Goal: Check status: Check status

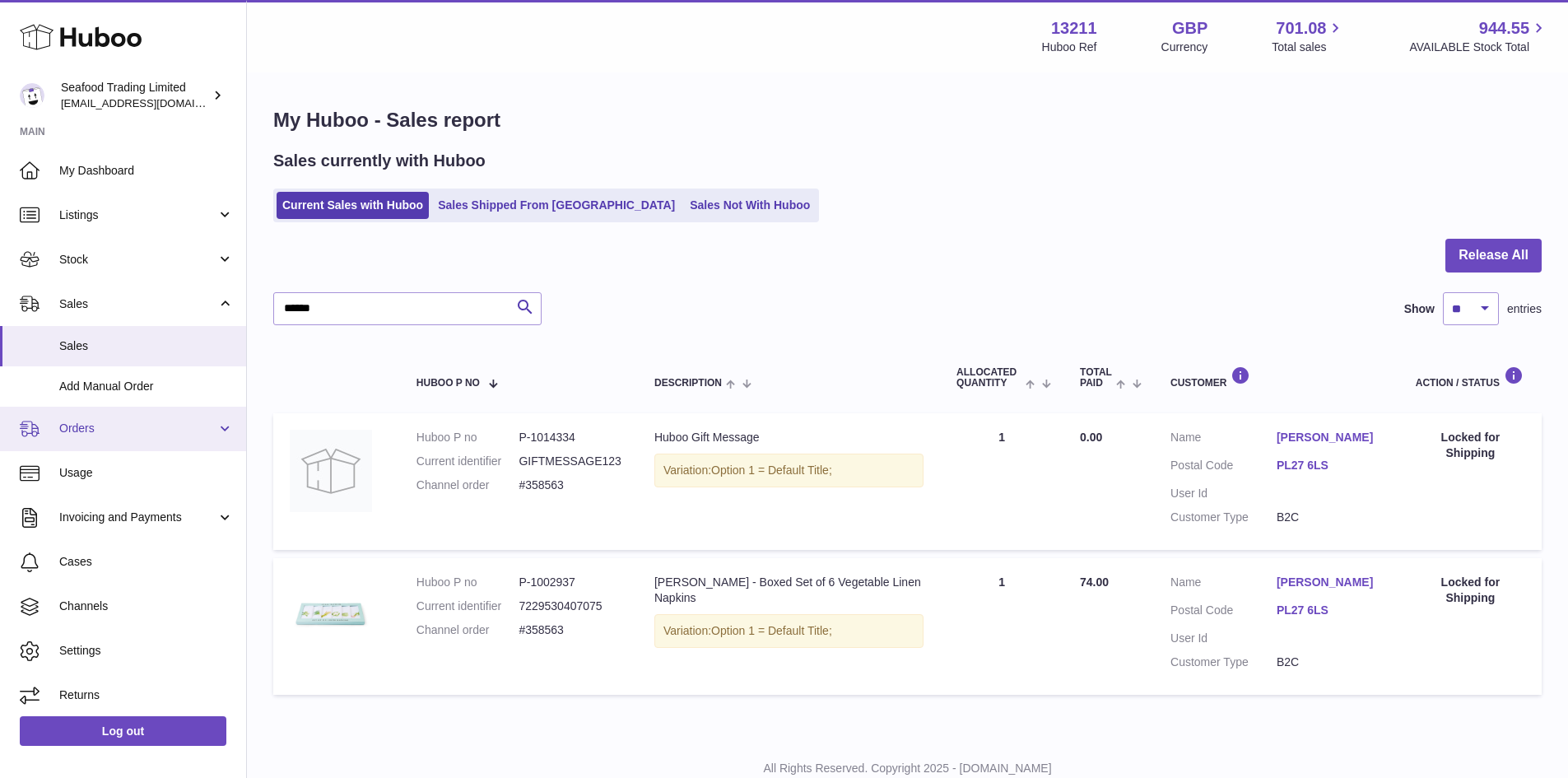
click at [80, 428] on span "Orders" at bounding box center [138, 428] width 157 height 16
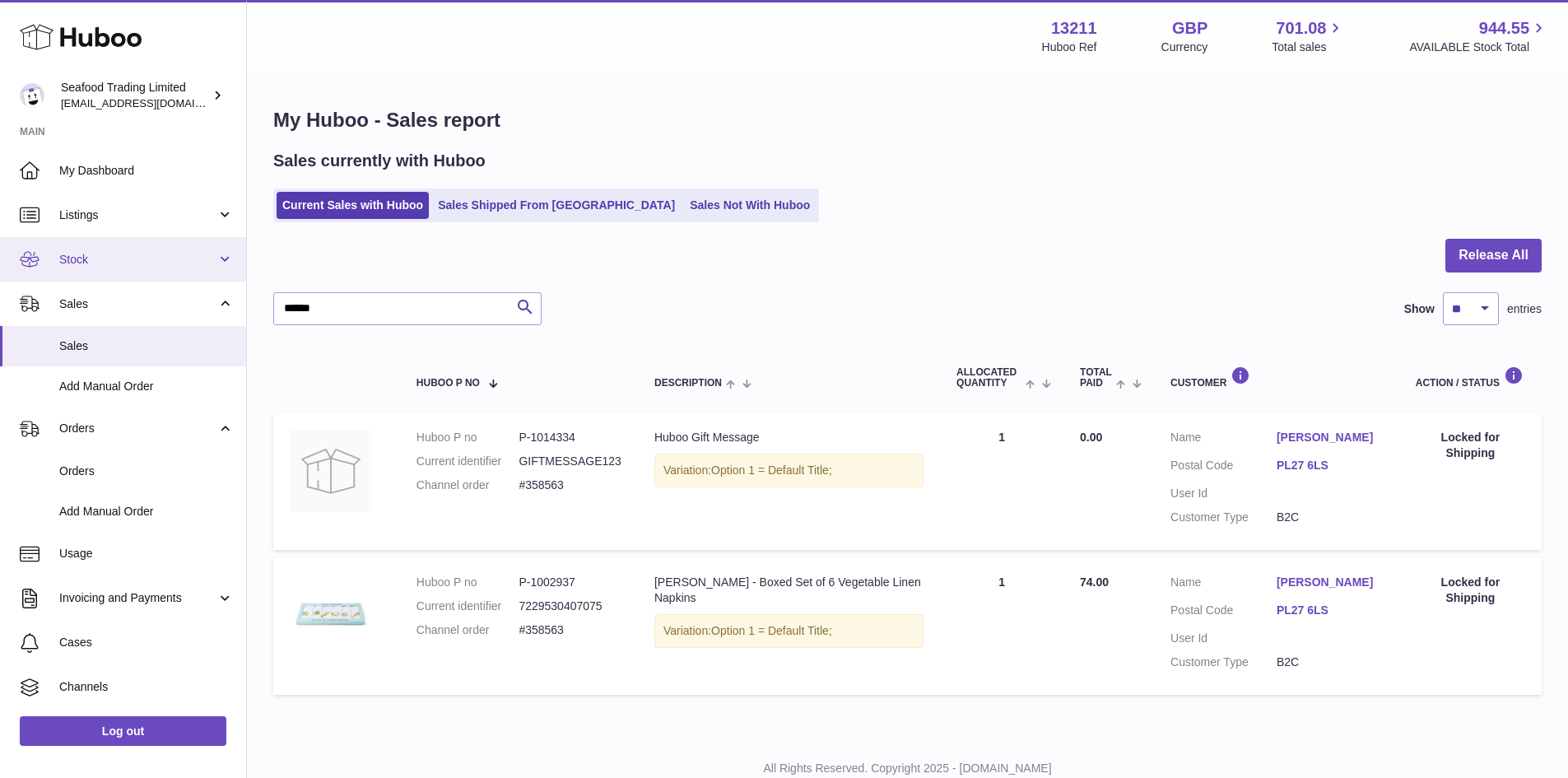
click at [75, 261] on span "Stock" at bounding box center [138, 260] width 157 height 16
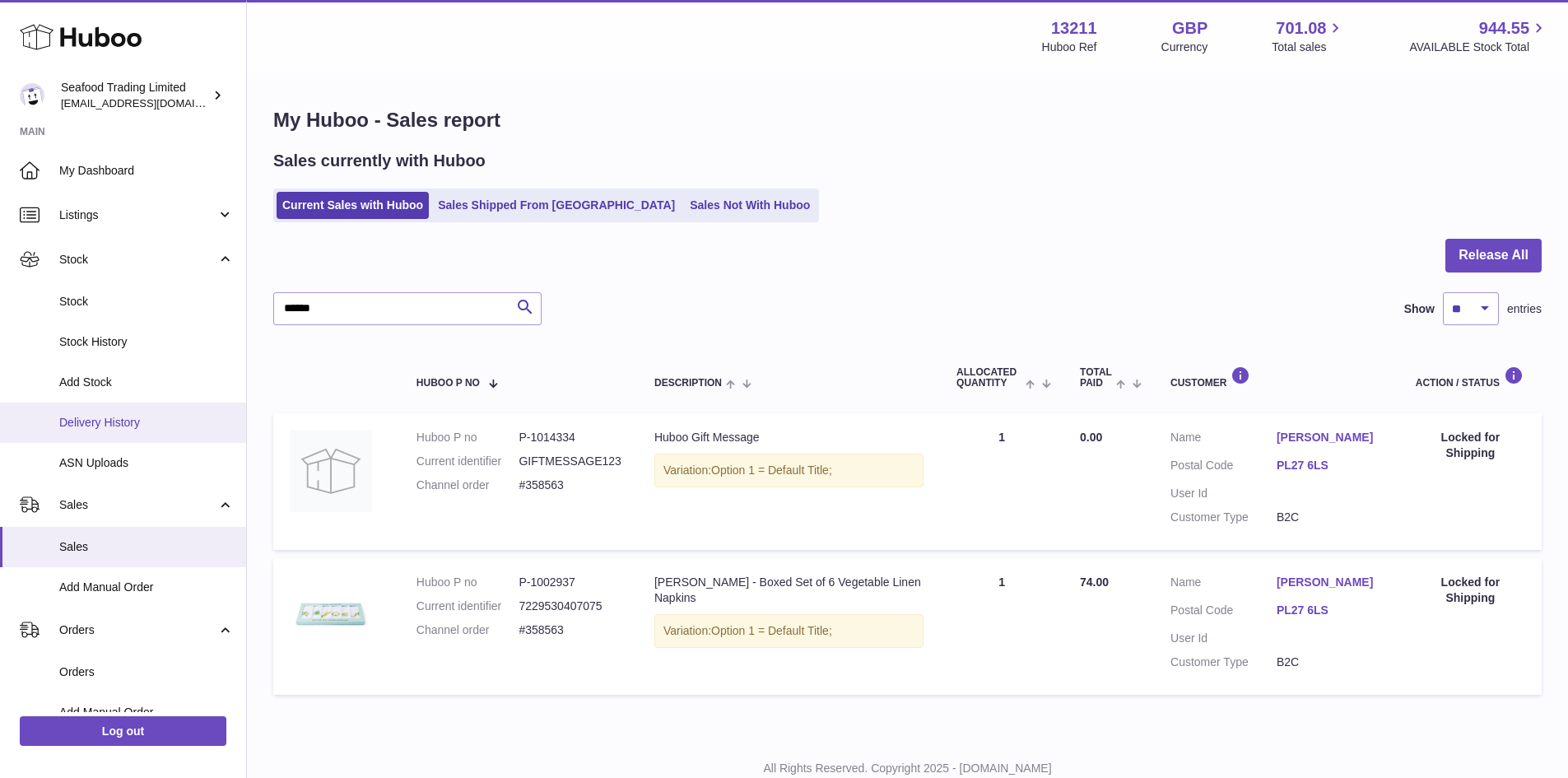
click at [122, 424] on span "Delivery History" at bounding box center [146, 422] width 175 height 16
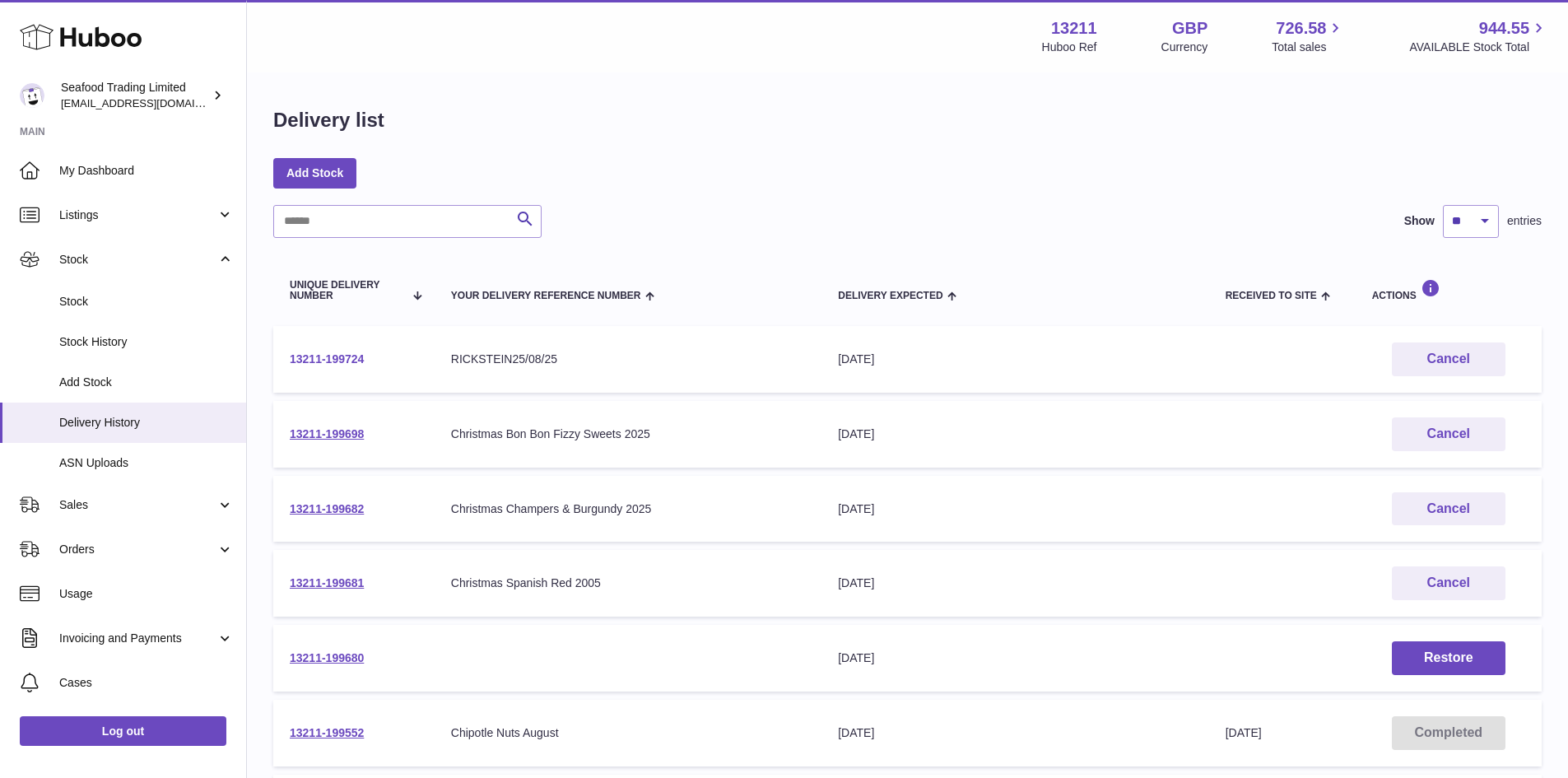
click at [325, 360] on link "13211-199724" at bounding box center [327, 358] width 74 height 13
click at [369, 227] on input "text" at bounding box center [408, 222] width 268 height 33
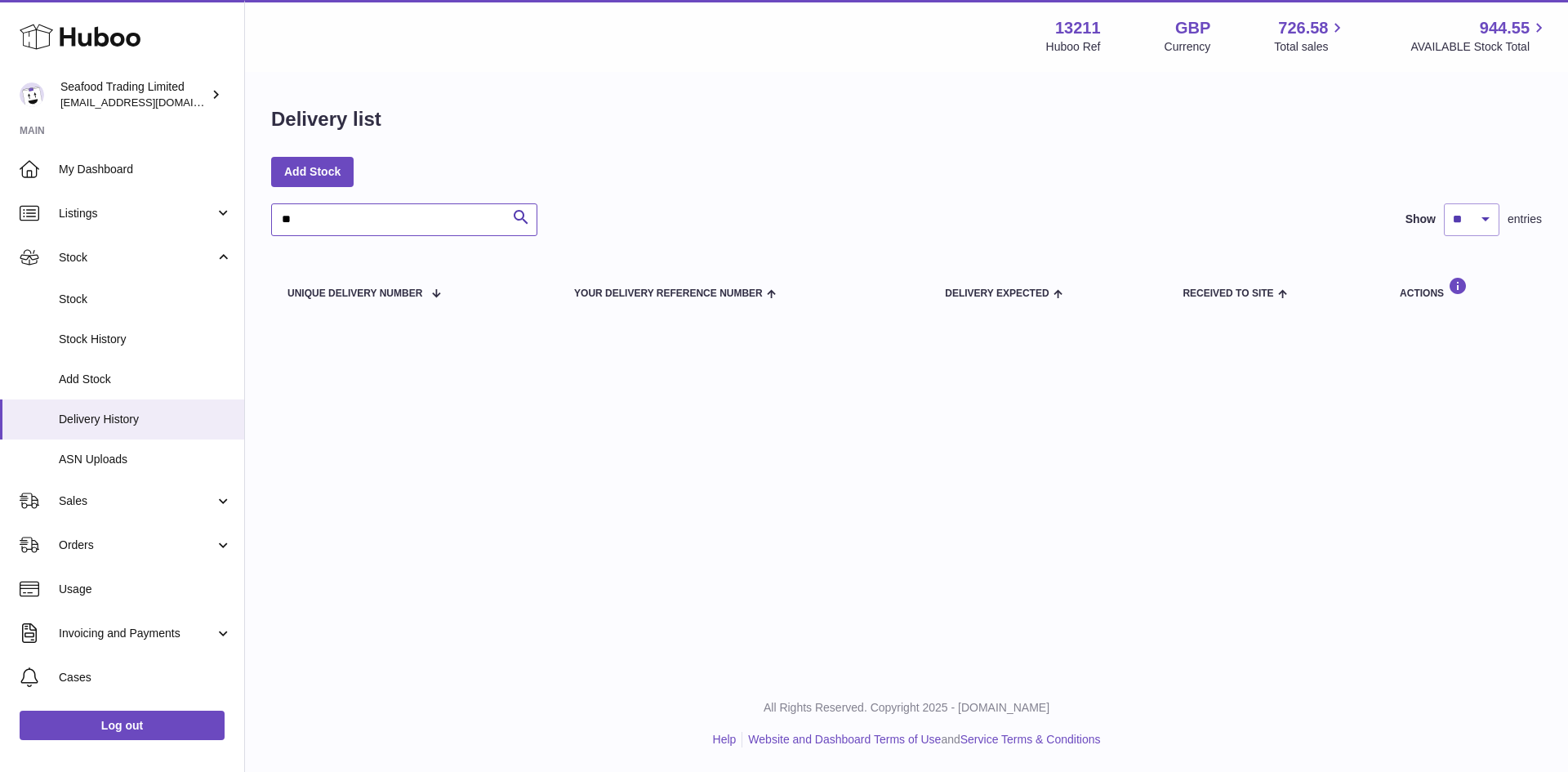
type input "*"
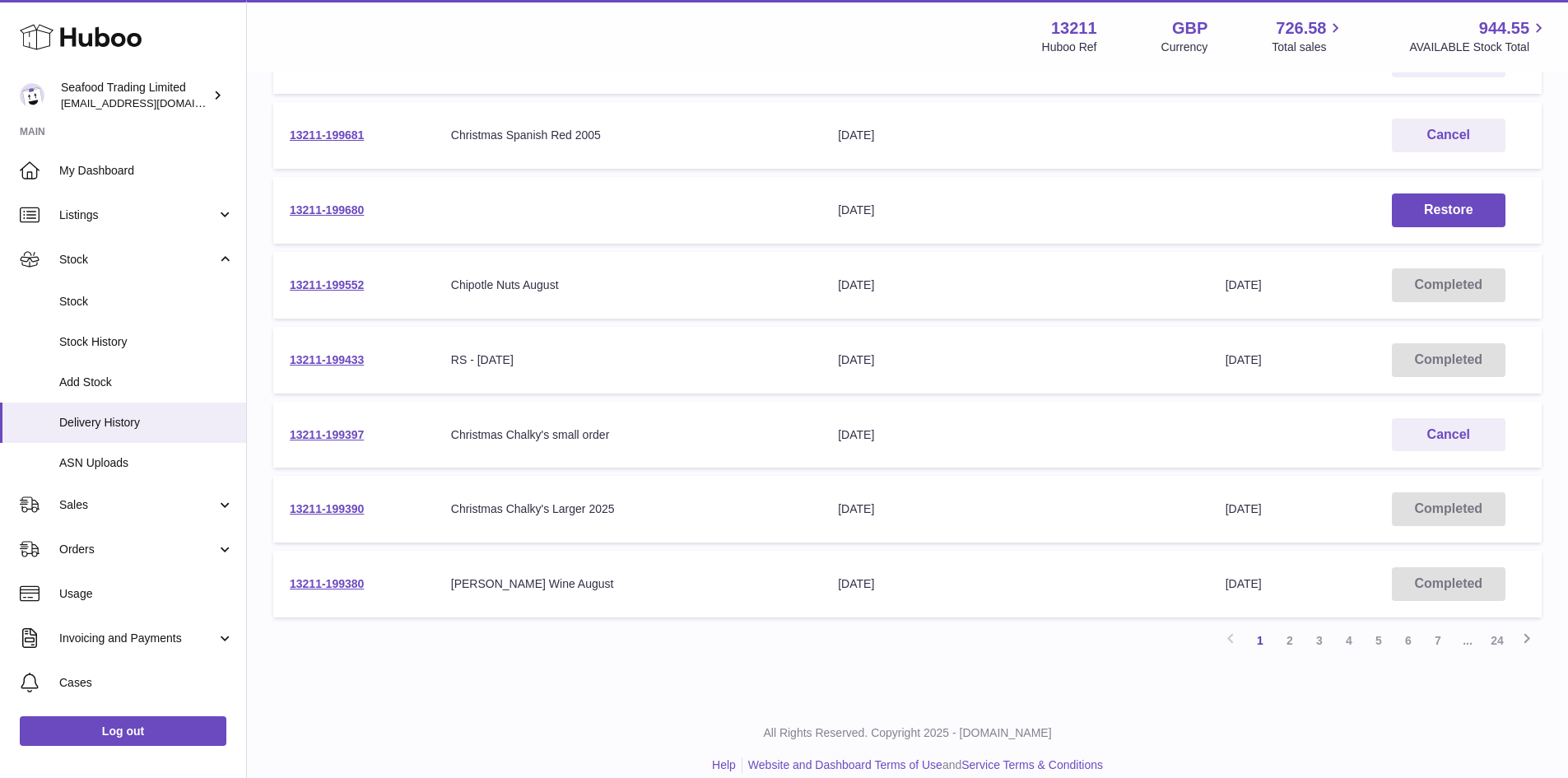
scroll to position [467, 0]
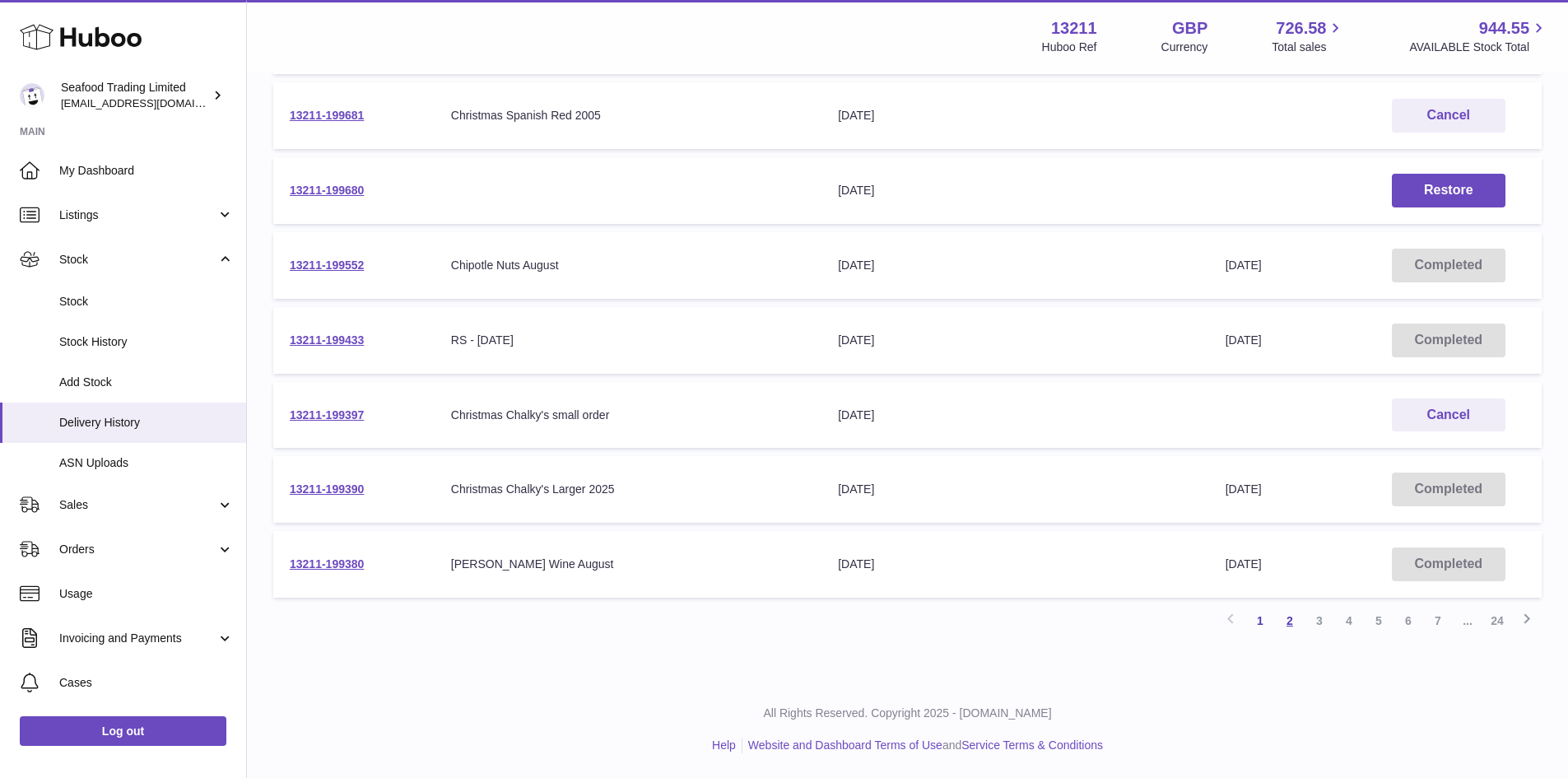
click at [1289, 619] on link "2" at bounding box center [1289, 620] width 29 height 29
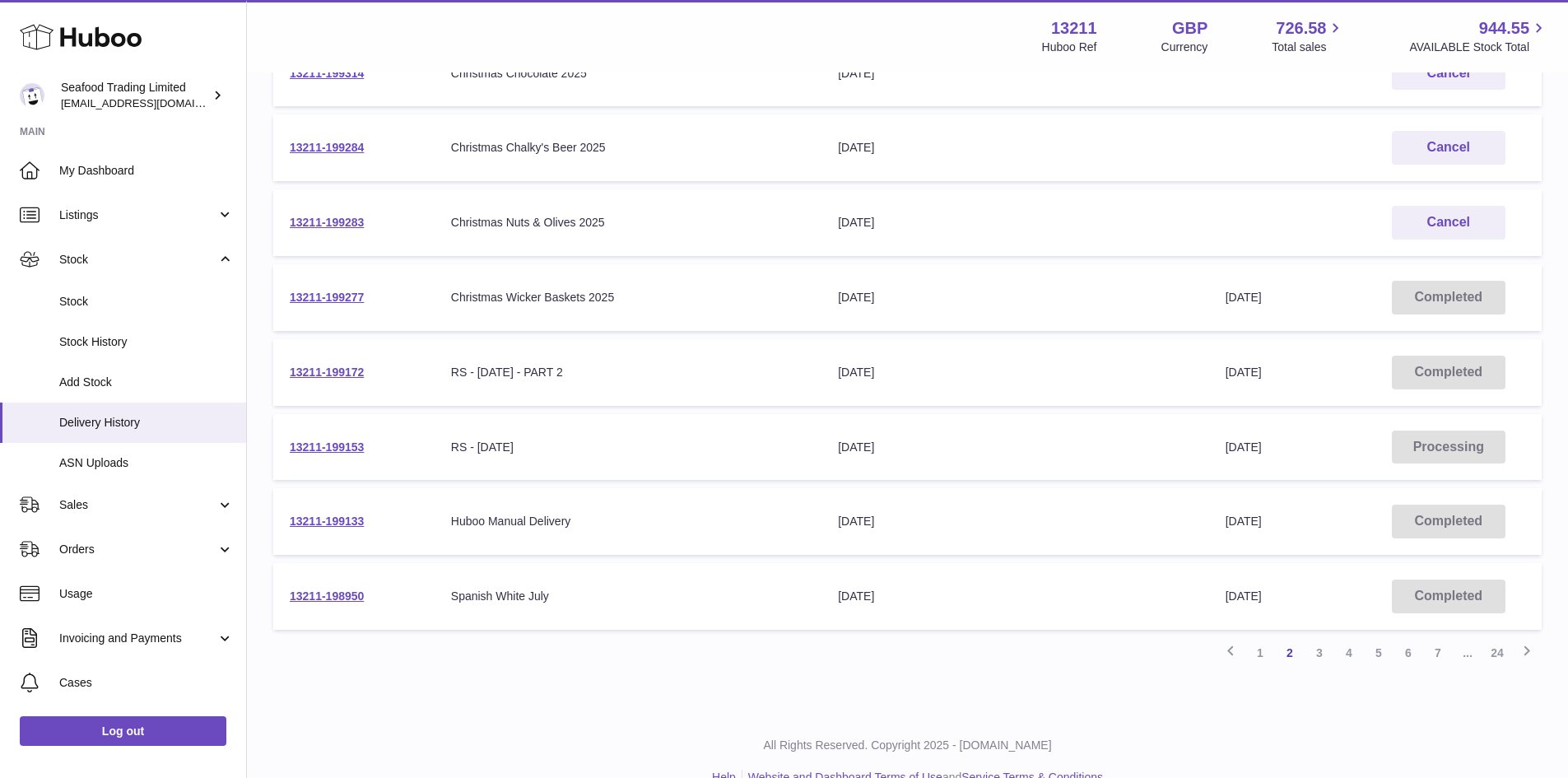
scroll to position [467, 0]
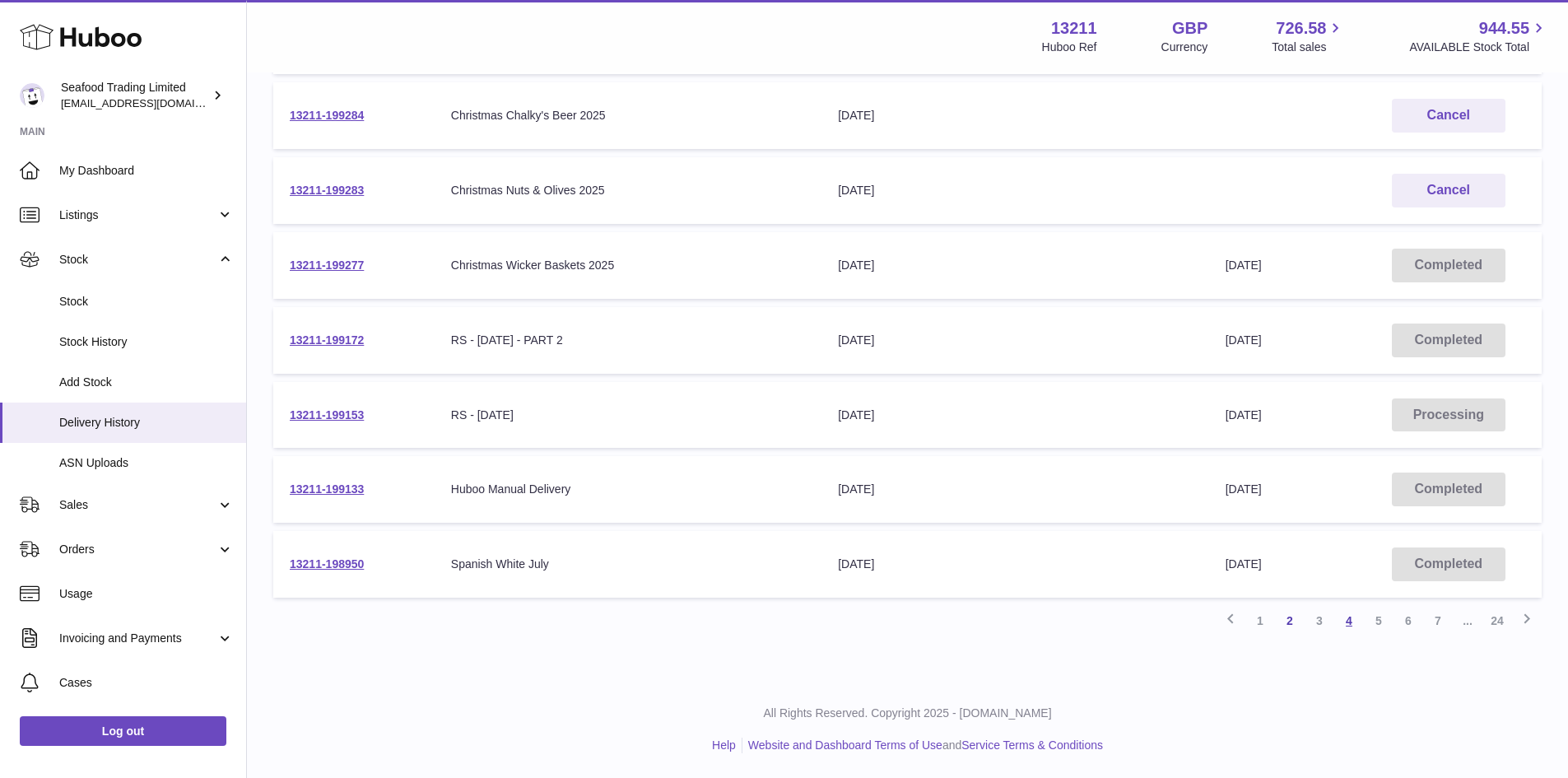
click at [1346, 621] on link "4" at bounding box center [1349, 620] width 29 height 29
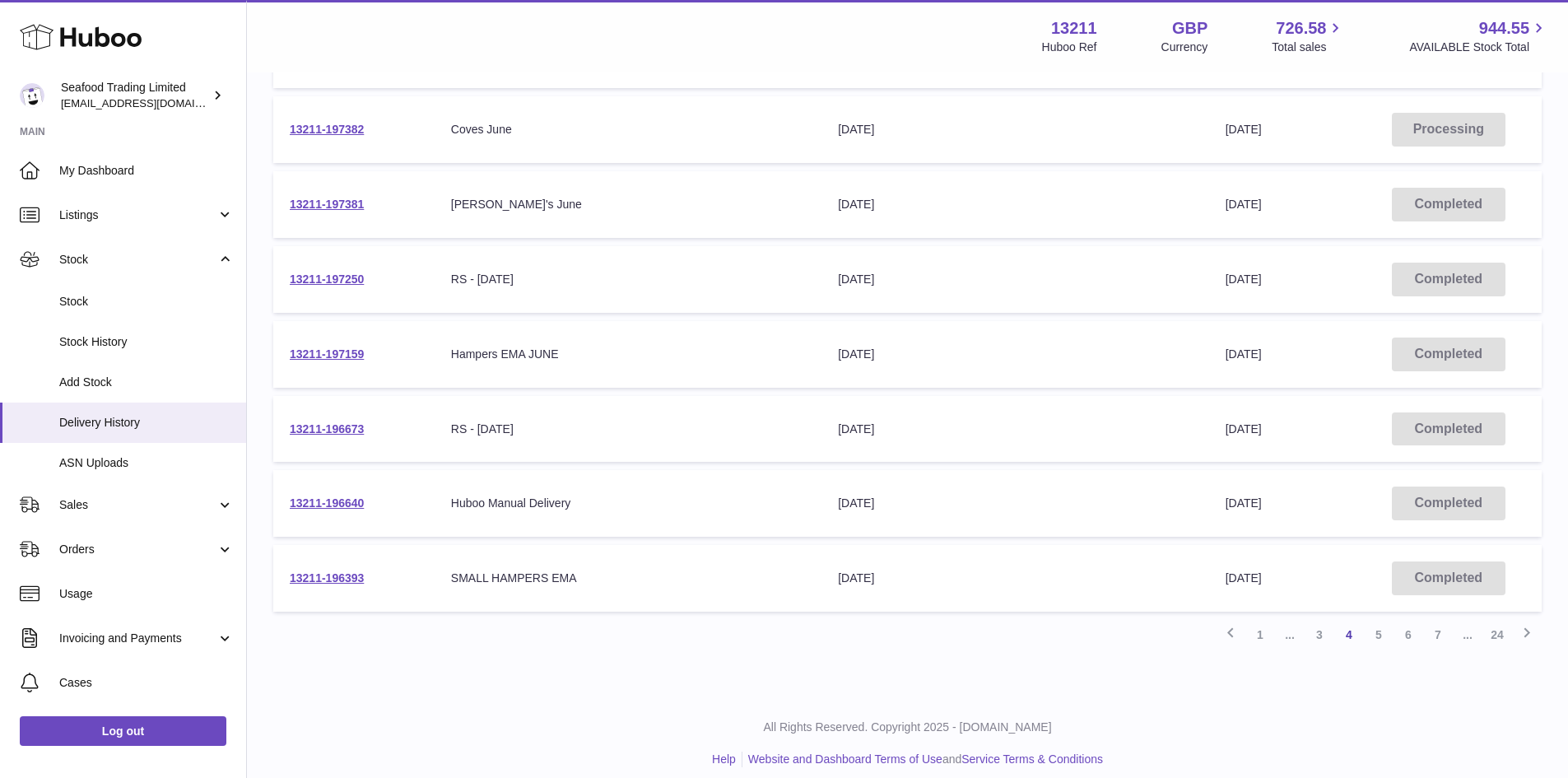
scroll to position [467, 0]
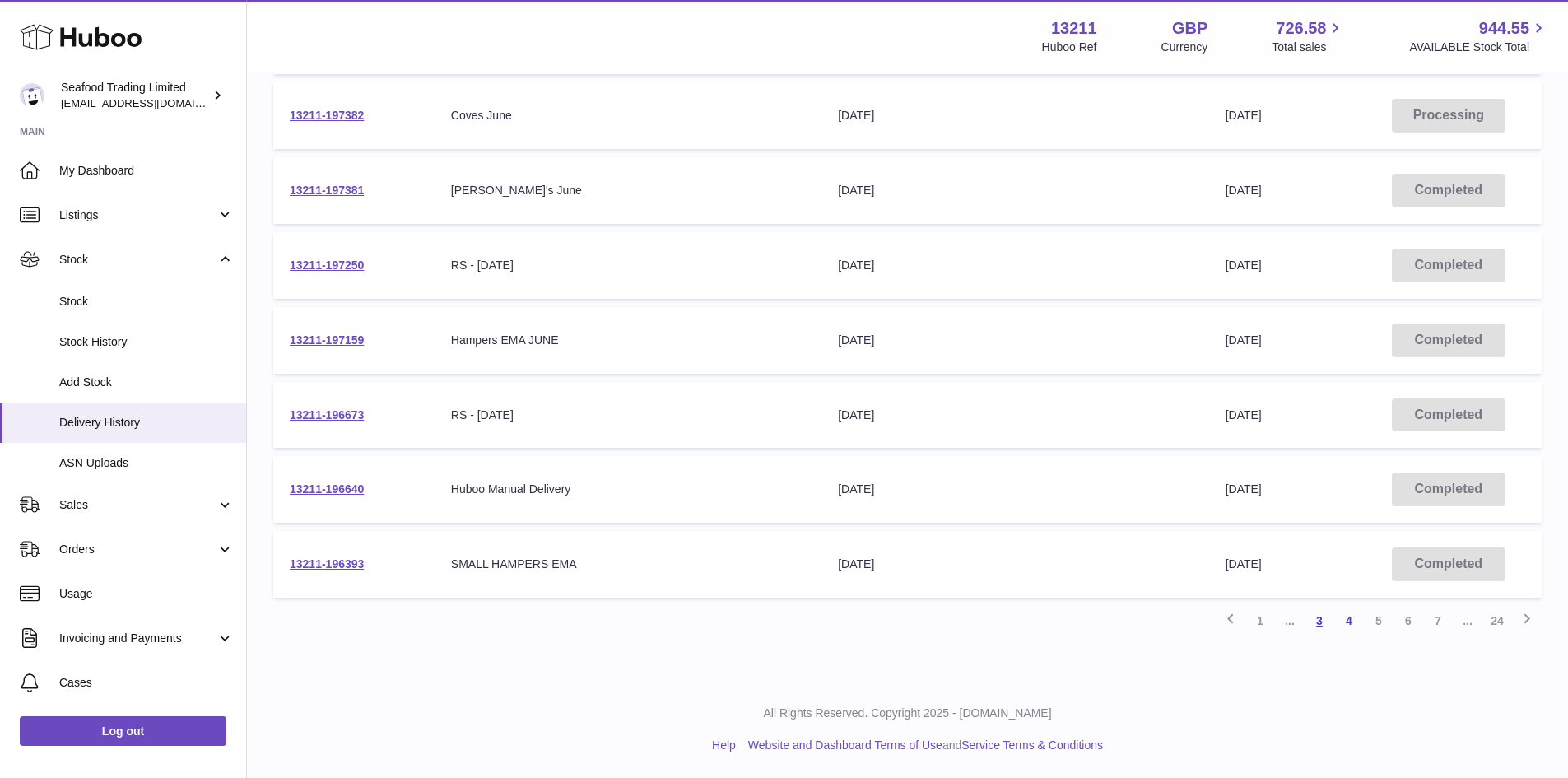
click at [1320, 621] on link "3" at bounding box center [1319, 620] width 29 height 29
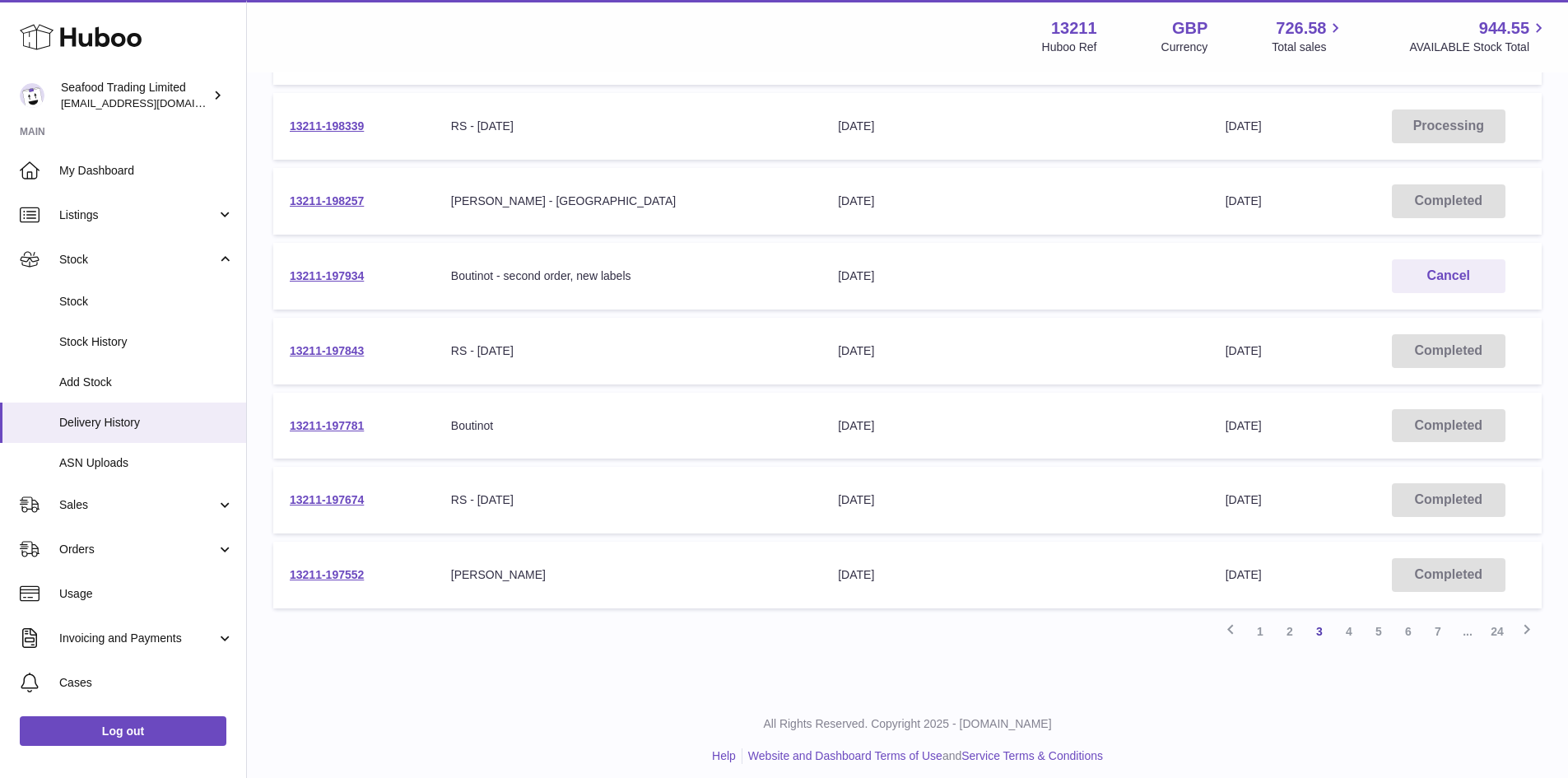
scroll to position [467, 0]
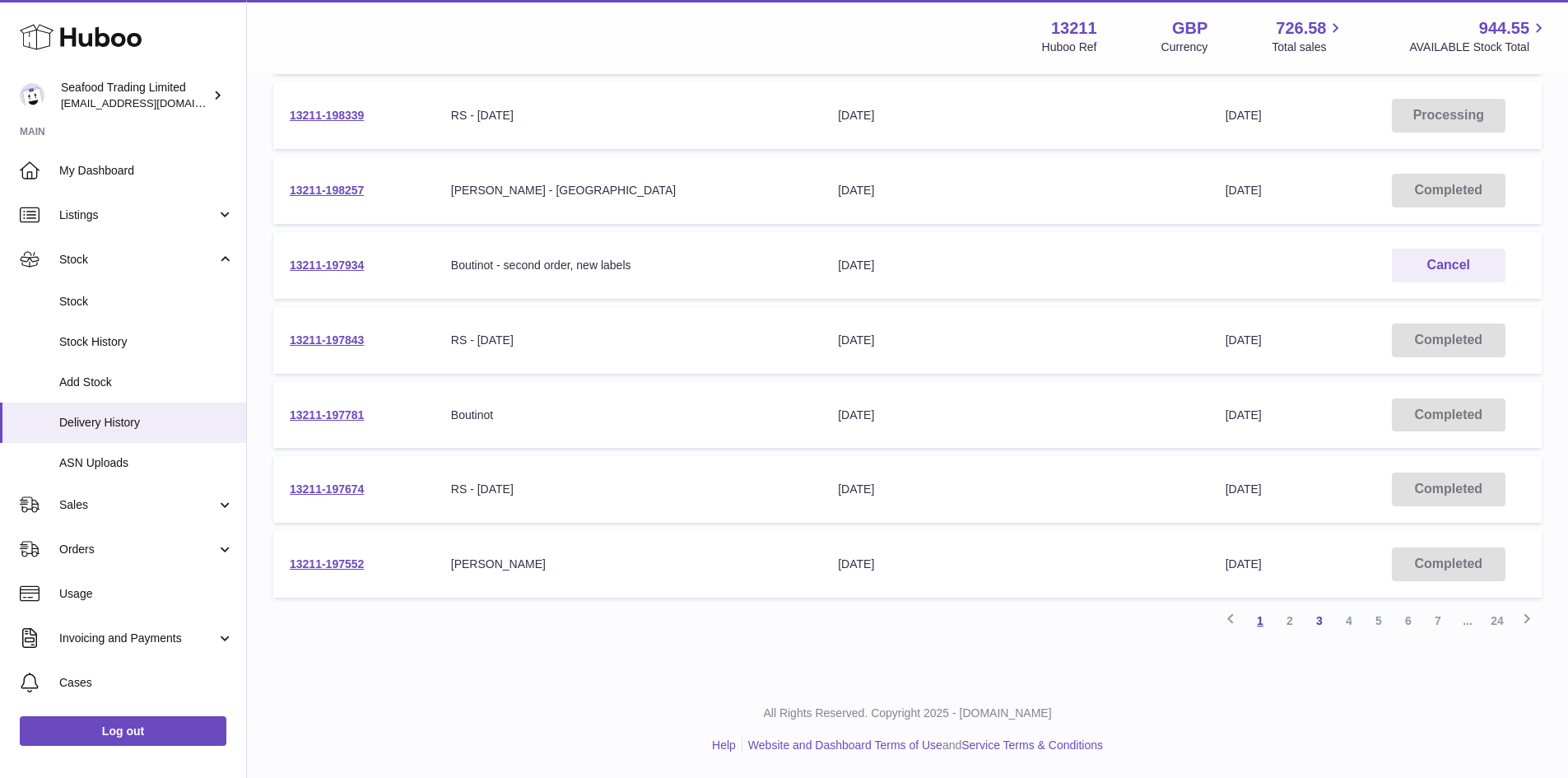
click at [1261, 621] on link "1" at bounding box center [1260, 620] width 29 height 29
